Goal: Transaction & Acquisition: Download file/media

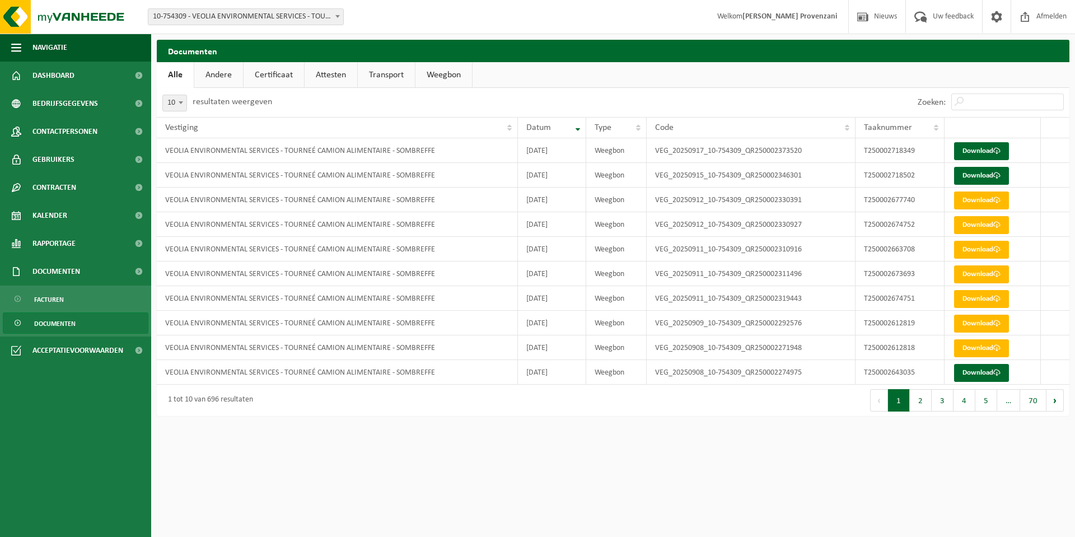
click at [336, 17] on b at bounding box center [337, 16] width 4 height 3
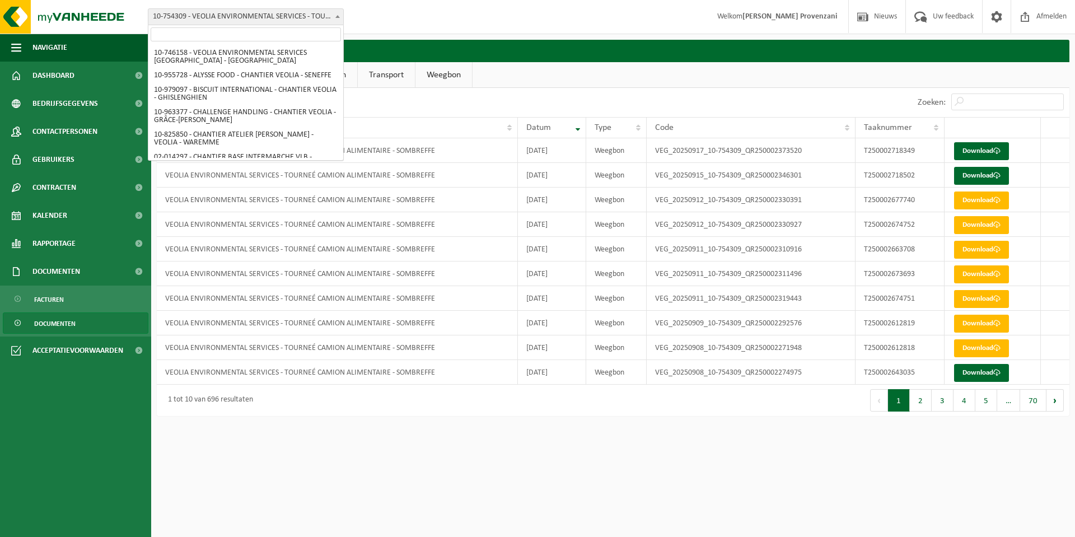
scroll to position [542, 0]
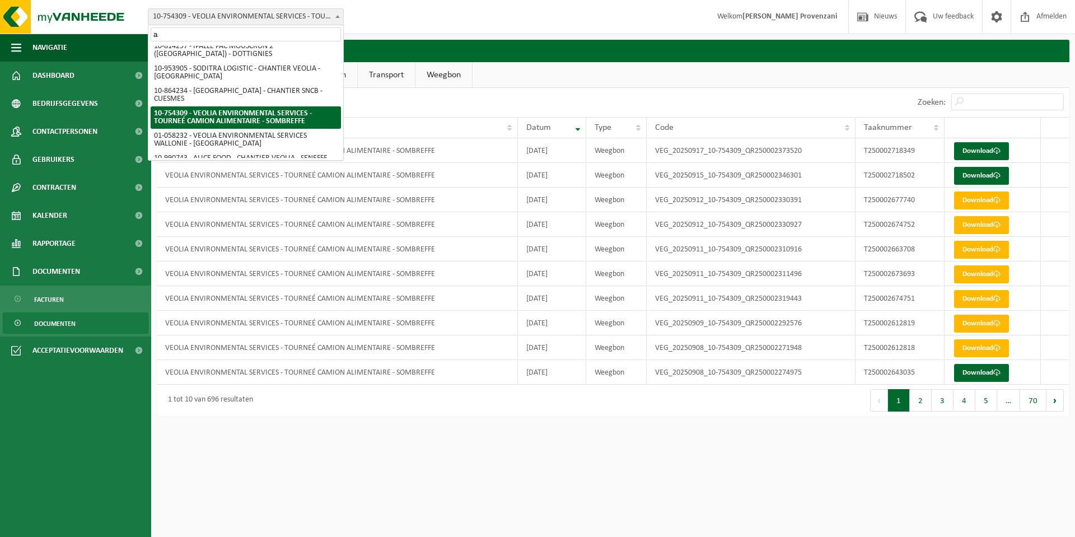
type input "al"
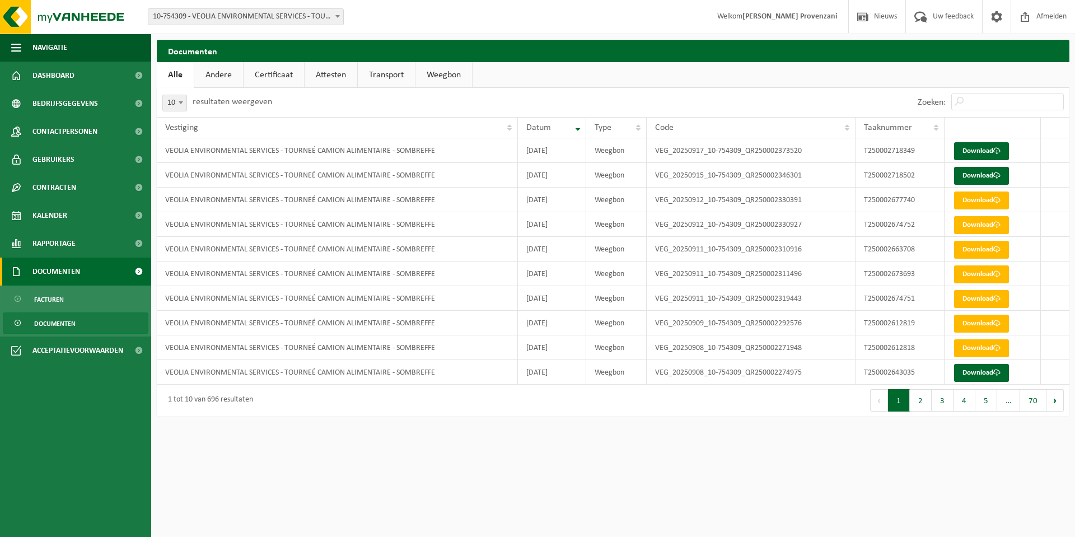
click at [62, 271] on span "Documenten" at bounding box center [56, 271] width 48 height 28
click at [126, 267] on span at bounding box center [138, 271] width 25 height 28
click at [77, 320] on link "Documenten" at bounding box center [76, 322] width 146 height 21
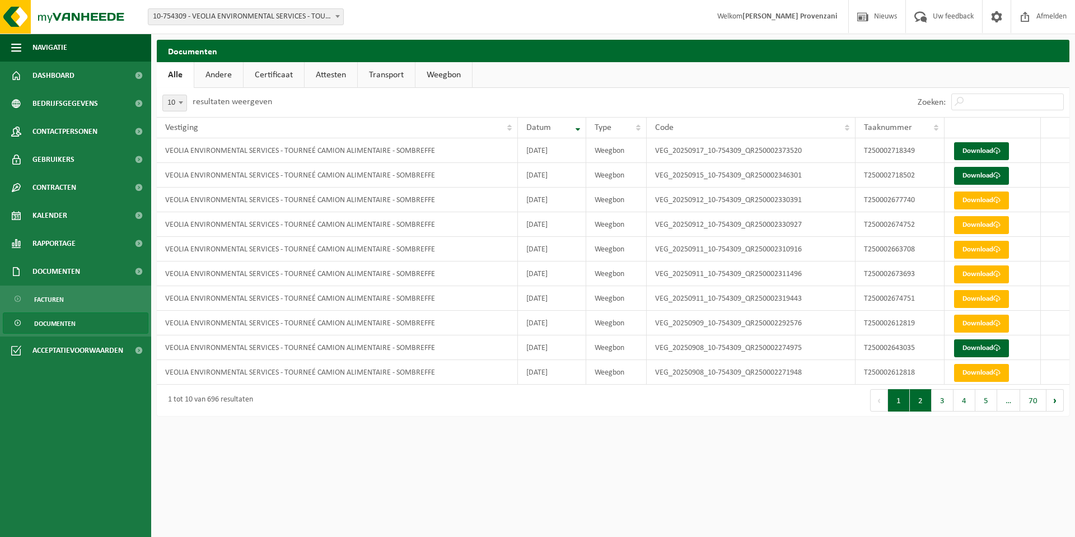
click at [917, 401] on button "2" at bounding box center [920, 400] width 22 height 22
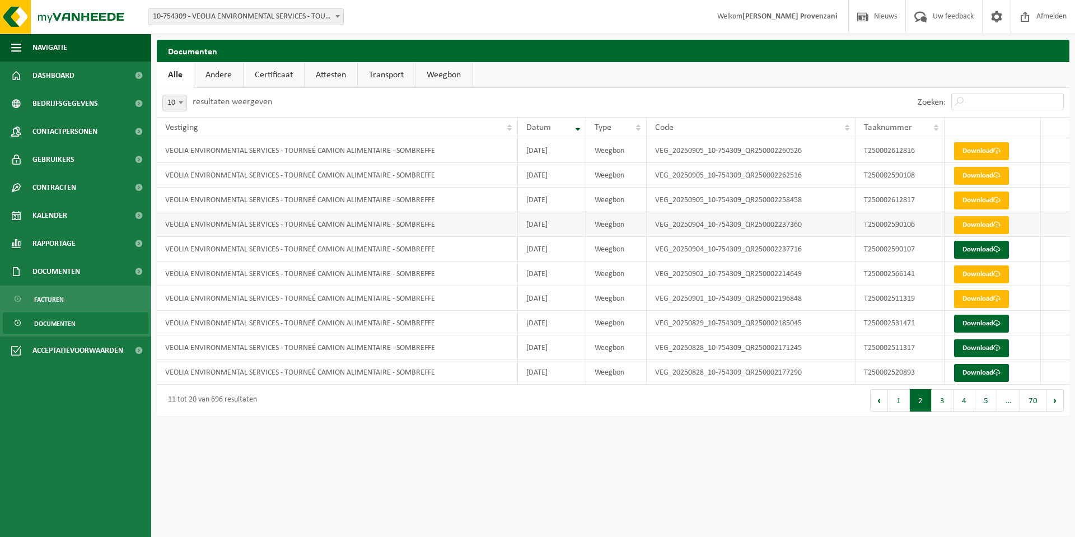
click at [475, 228] on td "VEOLIA ENVIRONMENTAL SERVICES - TOURNEÉ CAMION ALIMENTAIRE - SOMBREFFE" at bounding box center [337, 224] width 361 height 25
click at [804, 233] on td "VEG_20250904_10-754309_QR250002237360" at bounding box center [750, 224] width 209 height 25
click at [756, 227] on td "VEG_20250904_10-754309_QR250002237360" at bounding box center [750, 224] width 209 height 25
drag, startPoint x: 756, startPoint y: 227, endPoint x: 934, endPoint y: 224, distance: 177.4
click at [786, 227] on td "VEG_20250904_10-754309_QR250002237360" at bounding box center [750, 224] width 209 height 25
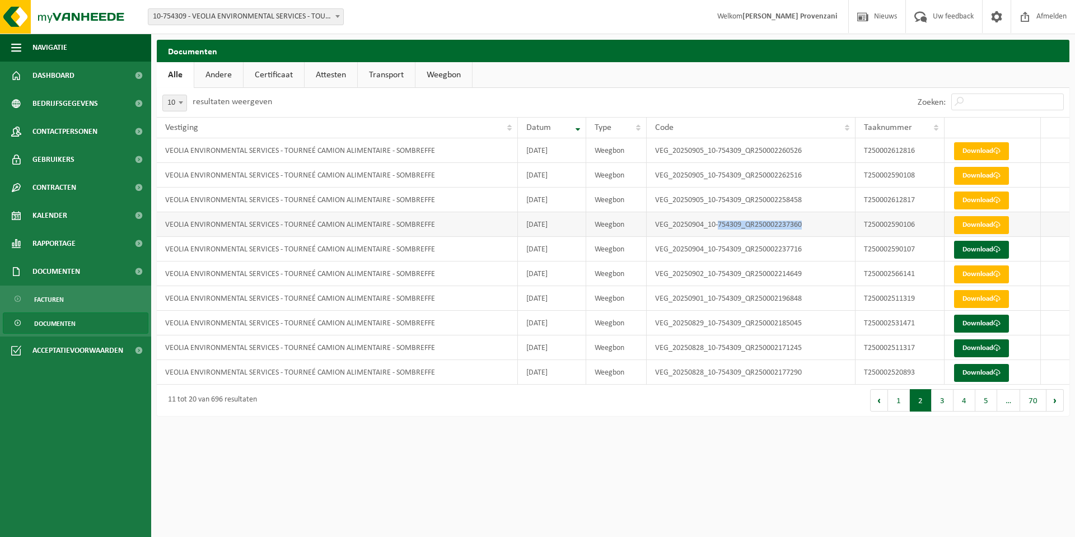
click at [900, 229] on td "T250002590106" at bounding box center [899, 224] width 89 height 25
drag, startPoint x: 900, startPoint y: 229, endPoint x: 997, endPoint y: 230, distance: 96.8
click at [904, 230] on td "T250002590106" at bounding box center [899, 224] width 89 height 25
click at [997, 229] on link "Download" at bounding box center [981, 225] width 55 height 18
click at [963, 247] on link "Download" at bounding box center [981, 250] width 55 height 18
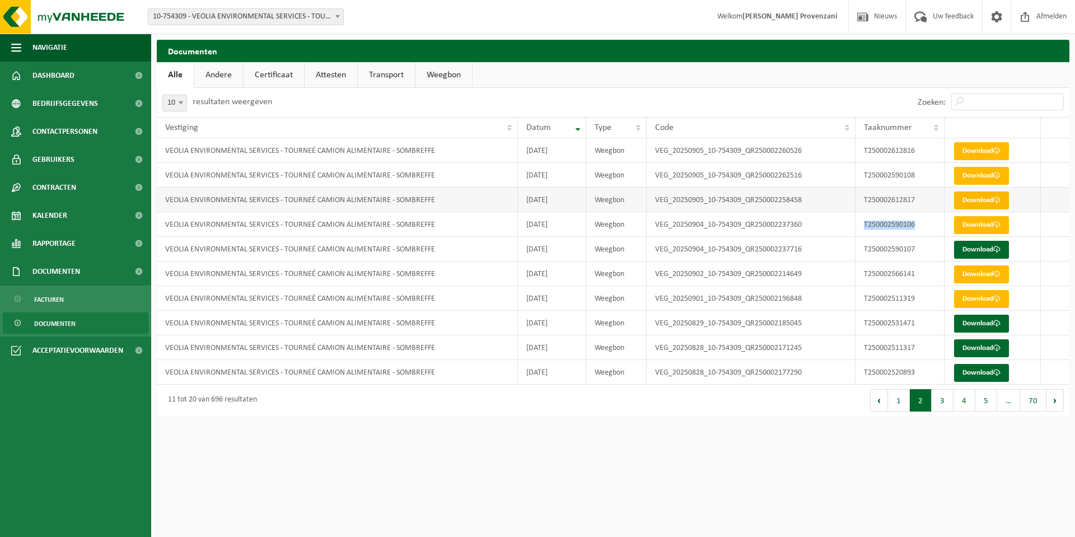
click at [975, 196] on link "Download" at bounding box center [981, 200] width 55 height 18
